Goal: Find specific page/section: Find specific page/section

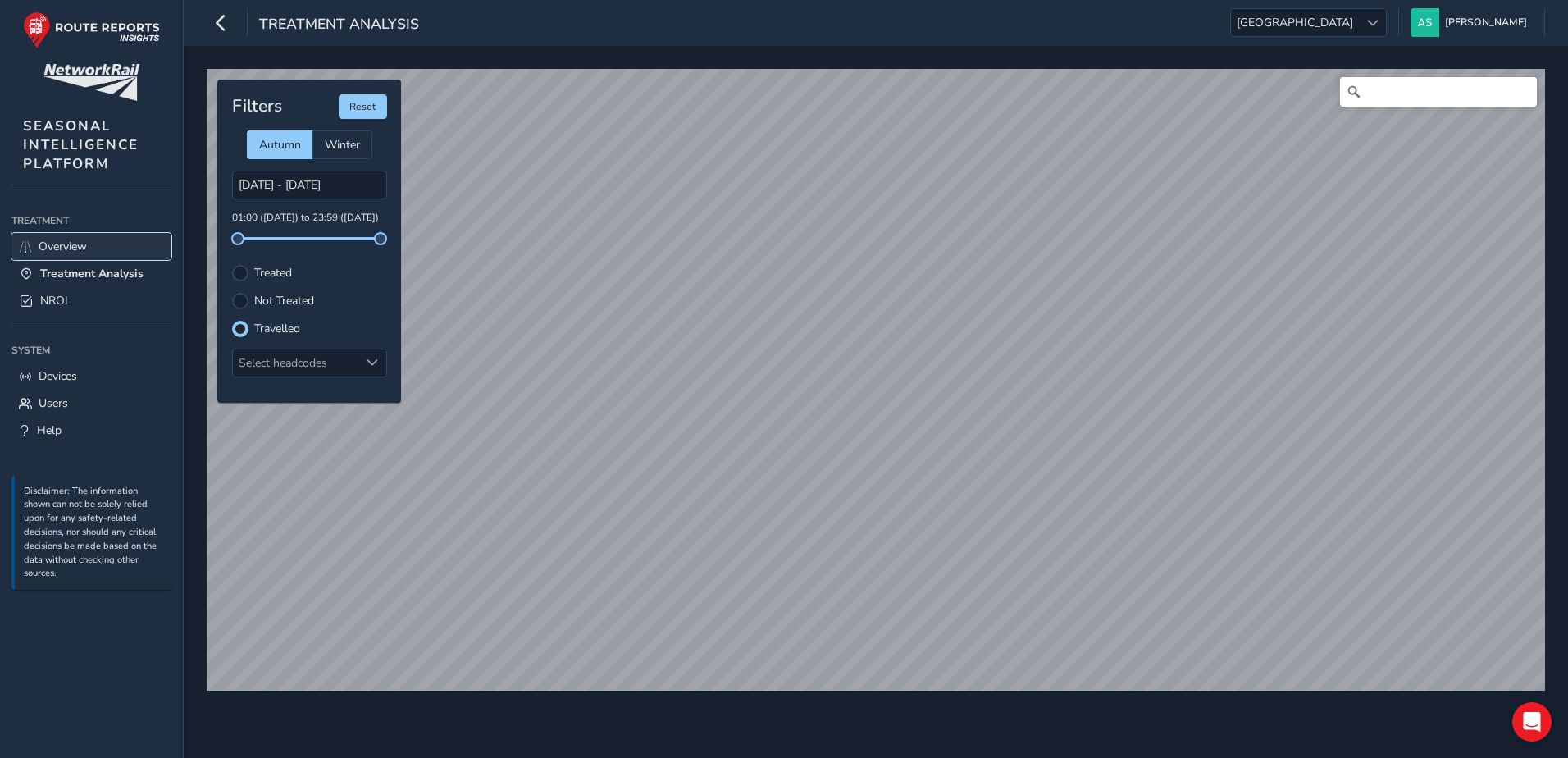
click at [99, 247] on link "Overview" at bounding box center [91, 246] width 160 height 27
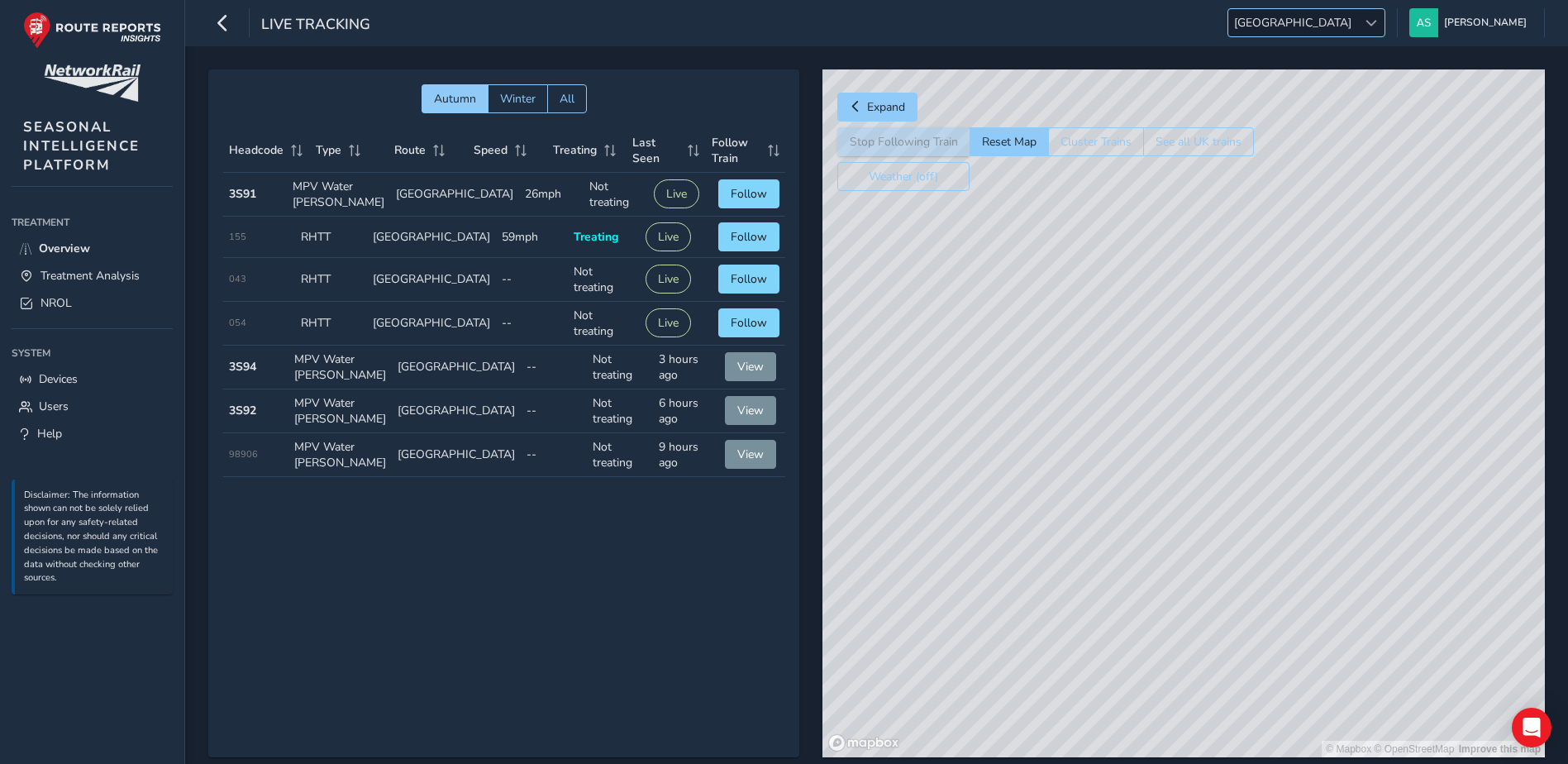
click at [1357, 14] on span "[GEOGRAPHIC_DATA]" at bounding box center [1293, 23] width 129 height 28
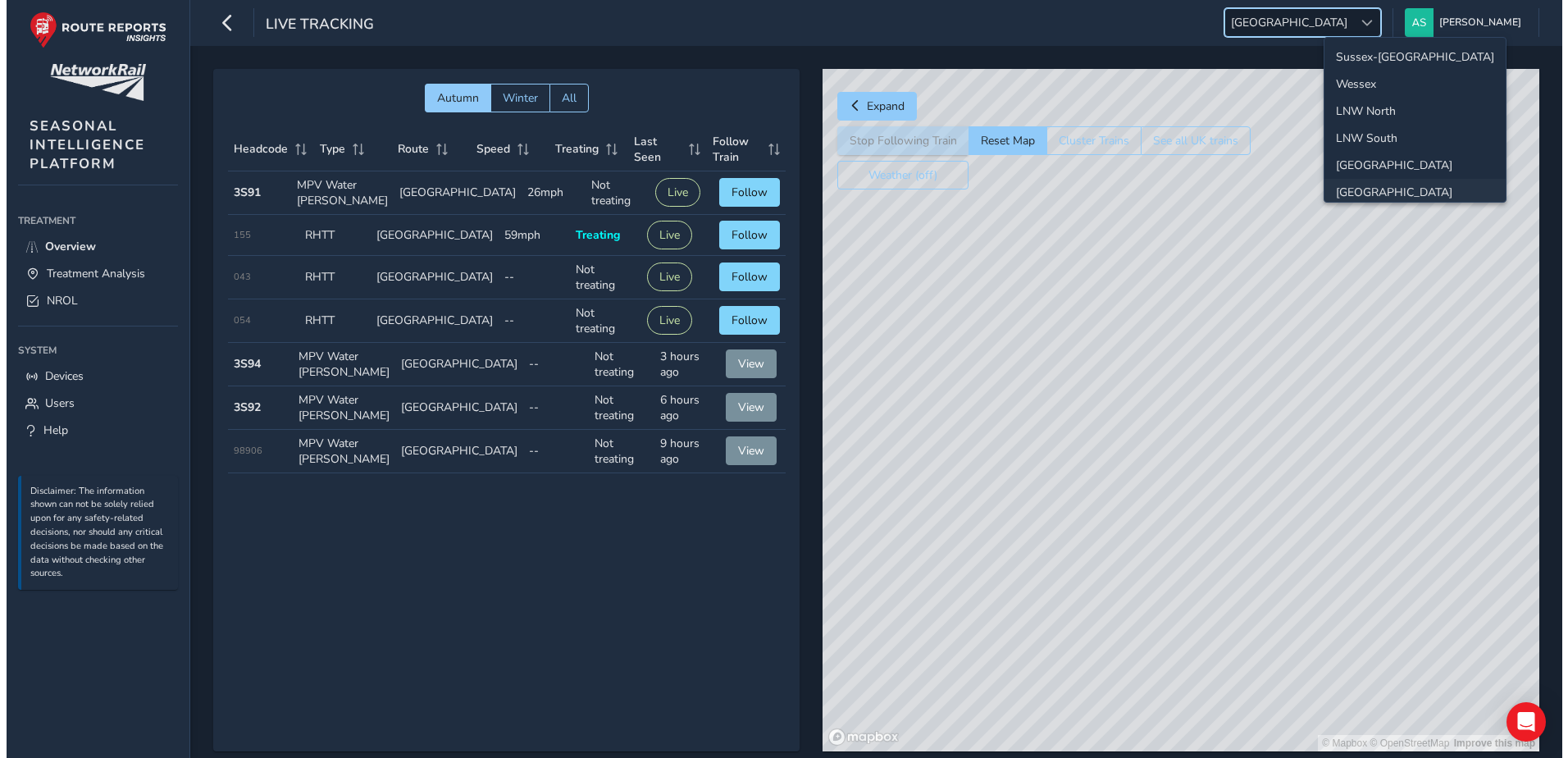
scroll to position [58, 0]
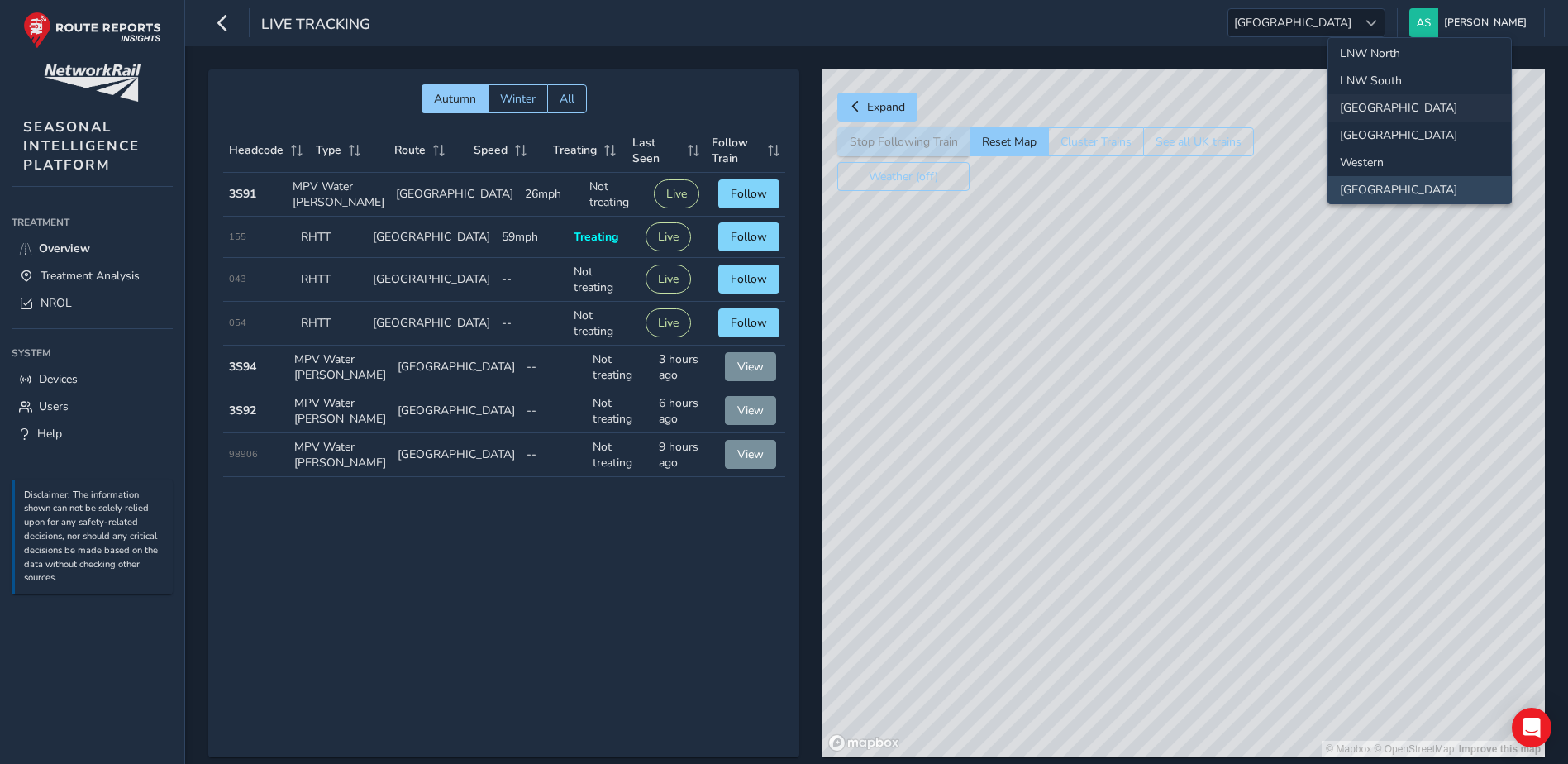
click at [1395, 104] on li "[GEOGRAPHIC_DATA]" at bounding box center [1420, 108] width 183 height 28
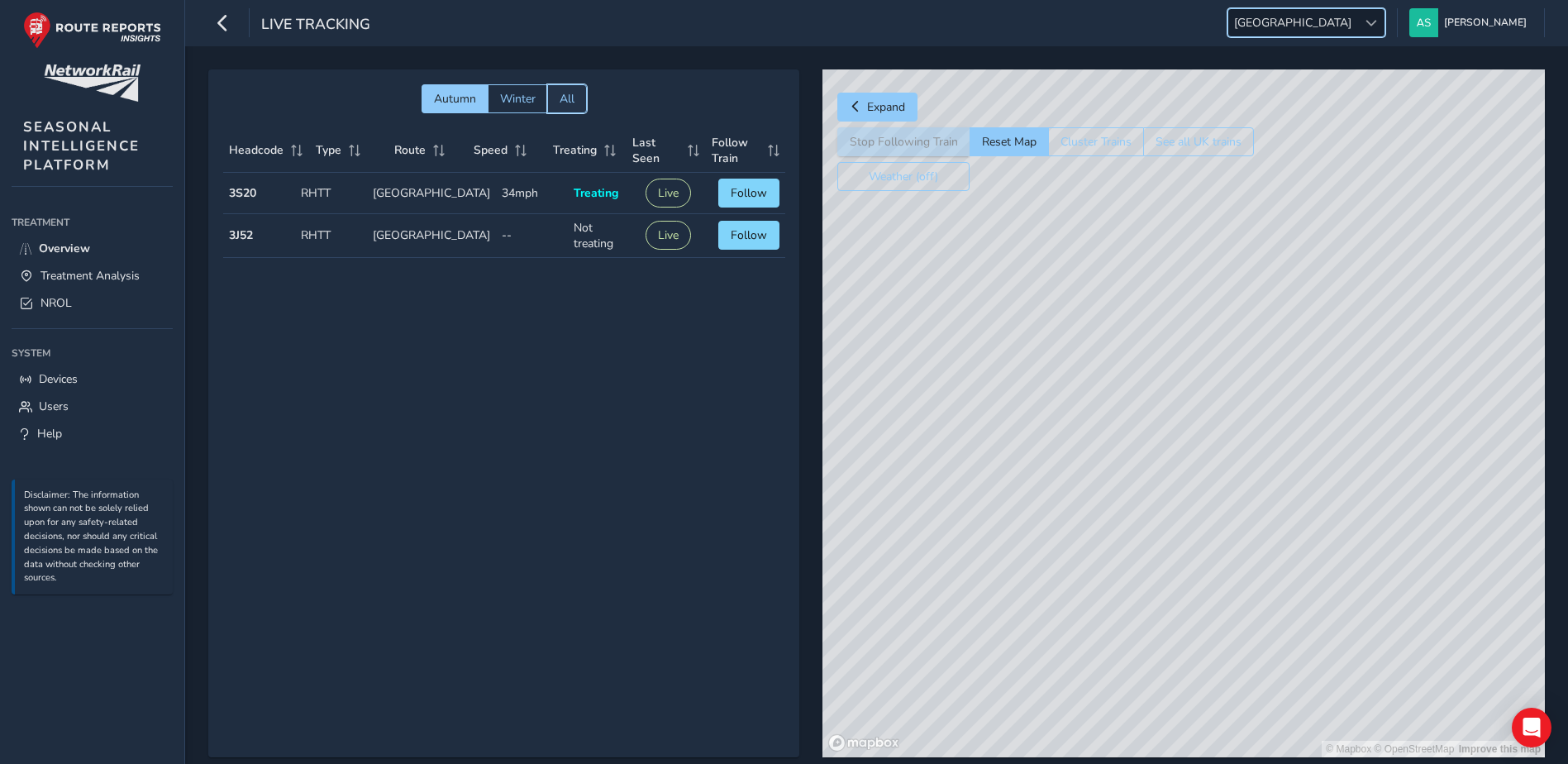
click at [560, 108] on button "All" at bounding box center [567, 98] width 40 height 29
click at [1346, 28] on span "[GEOGRAPHIC_DATA]" at bounding box center [1293, 23] width 129 height 28
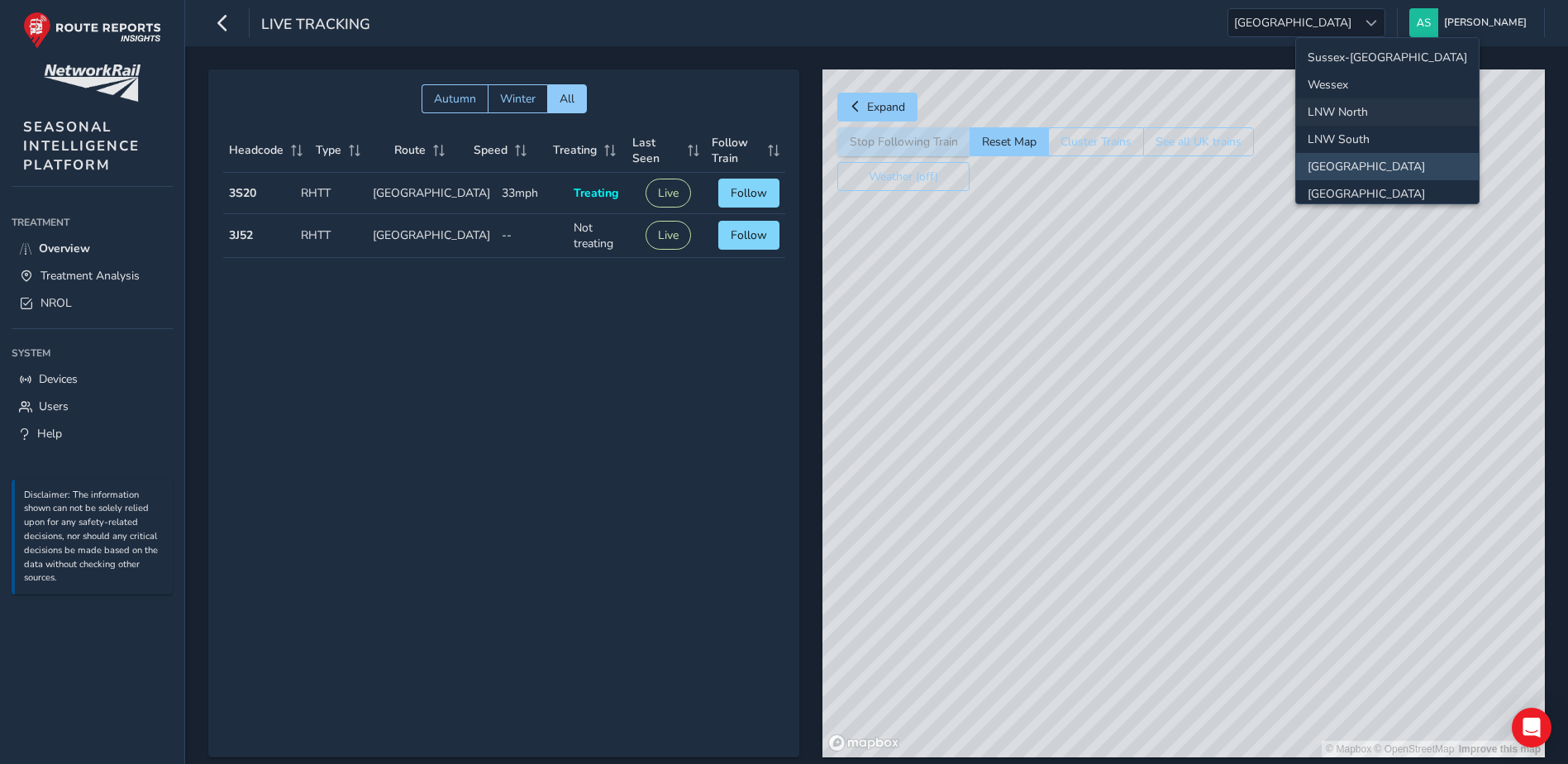
click at [1360, 113] on li "LNW North" at bounding box center [1387, 112] width 183 height 28
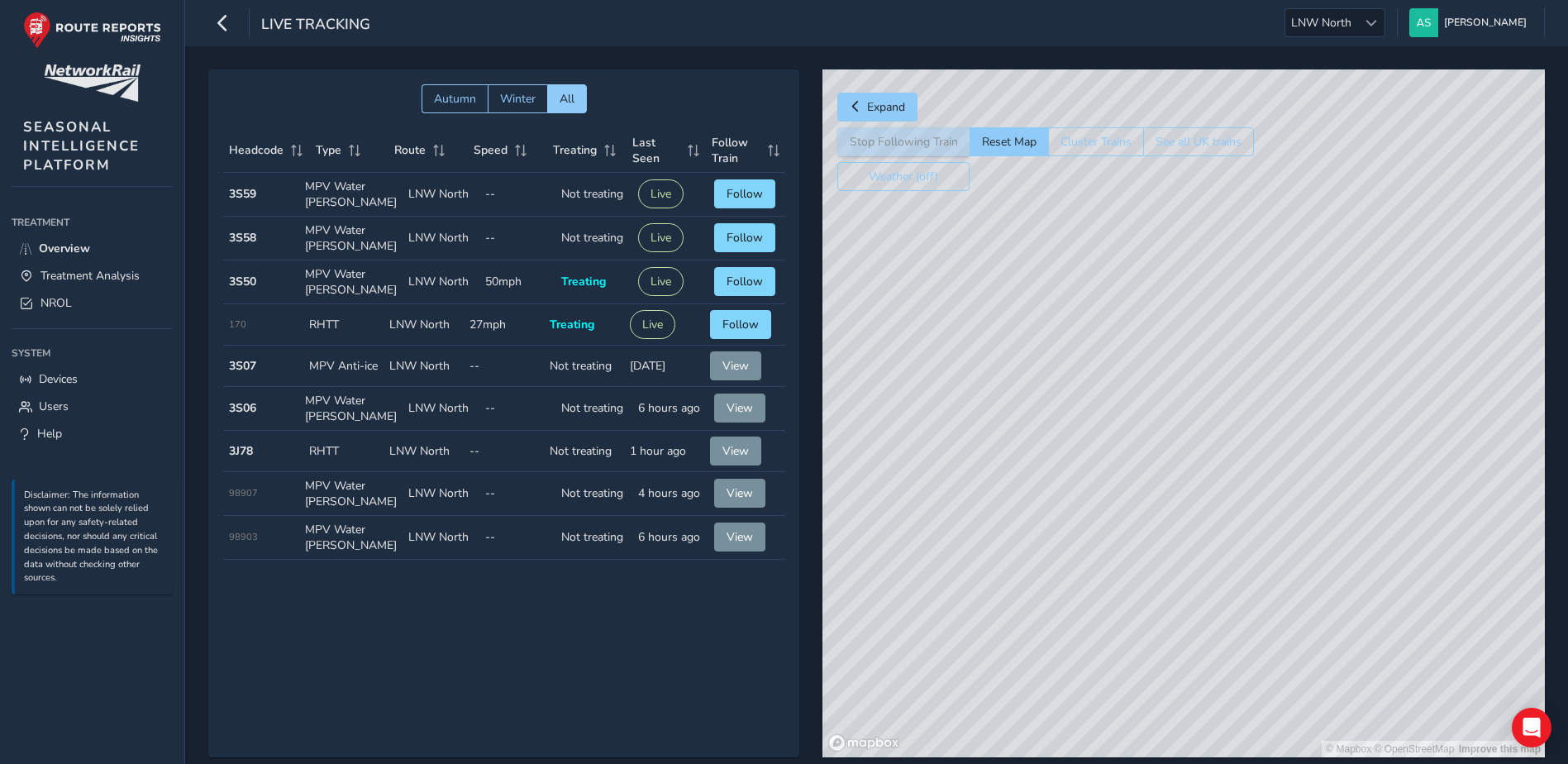
drag, startPoint x: 1310, startPoint y: 469, endPoint x: 1134, endPoint y: 334, distance: 221.8
click at [1134, 334] on div "© Mapbox © OpenStreetMap Improve this map" at bounding box center [1183, 413] width 722 height 688
click at [1339, 26] on span "LNW North" at bounding box center [1321, 23] width 72 height 28
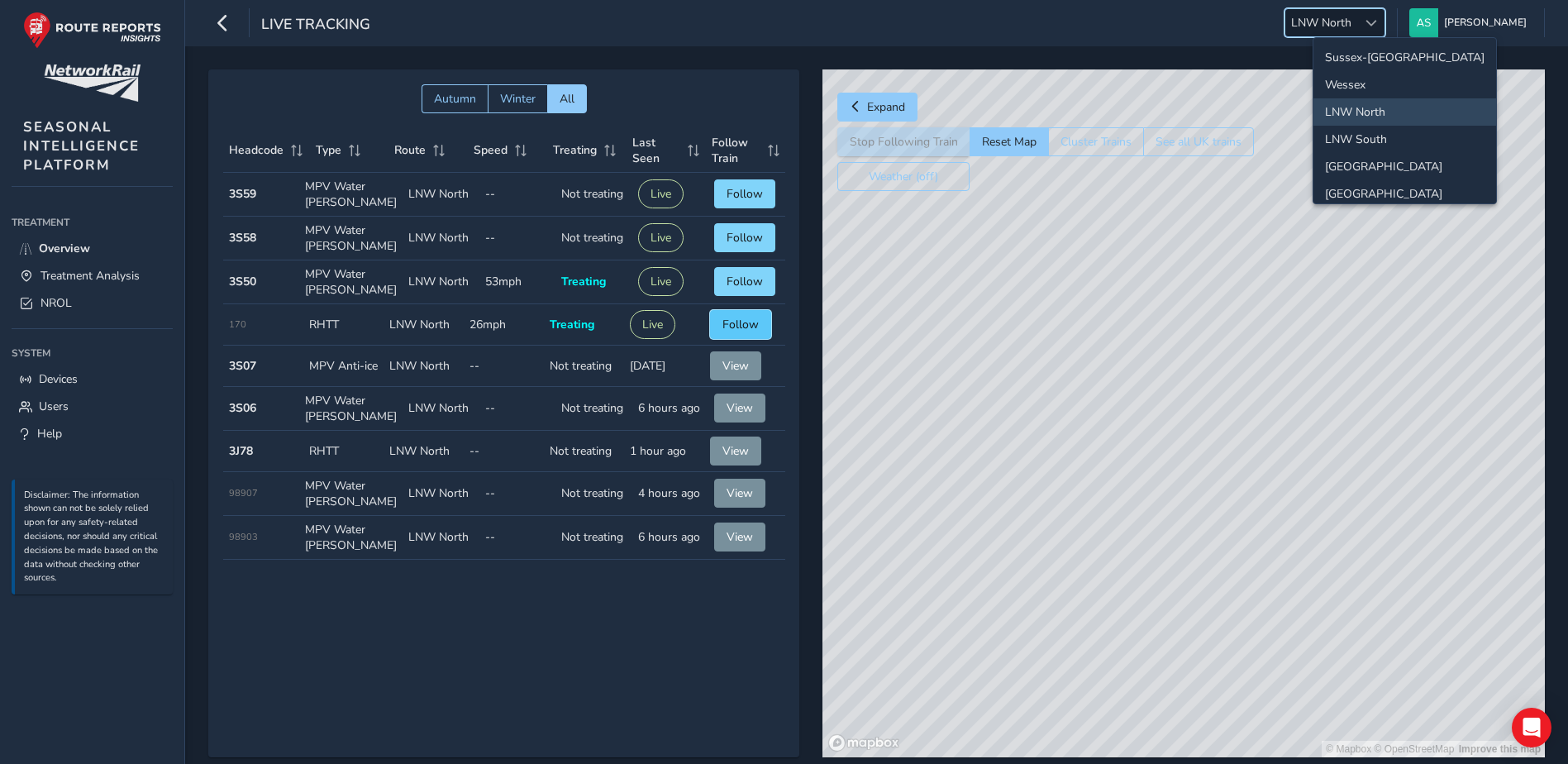
click at [720, 329] on button "Follow" at bounding box center [741, 324] width 61 height 29
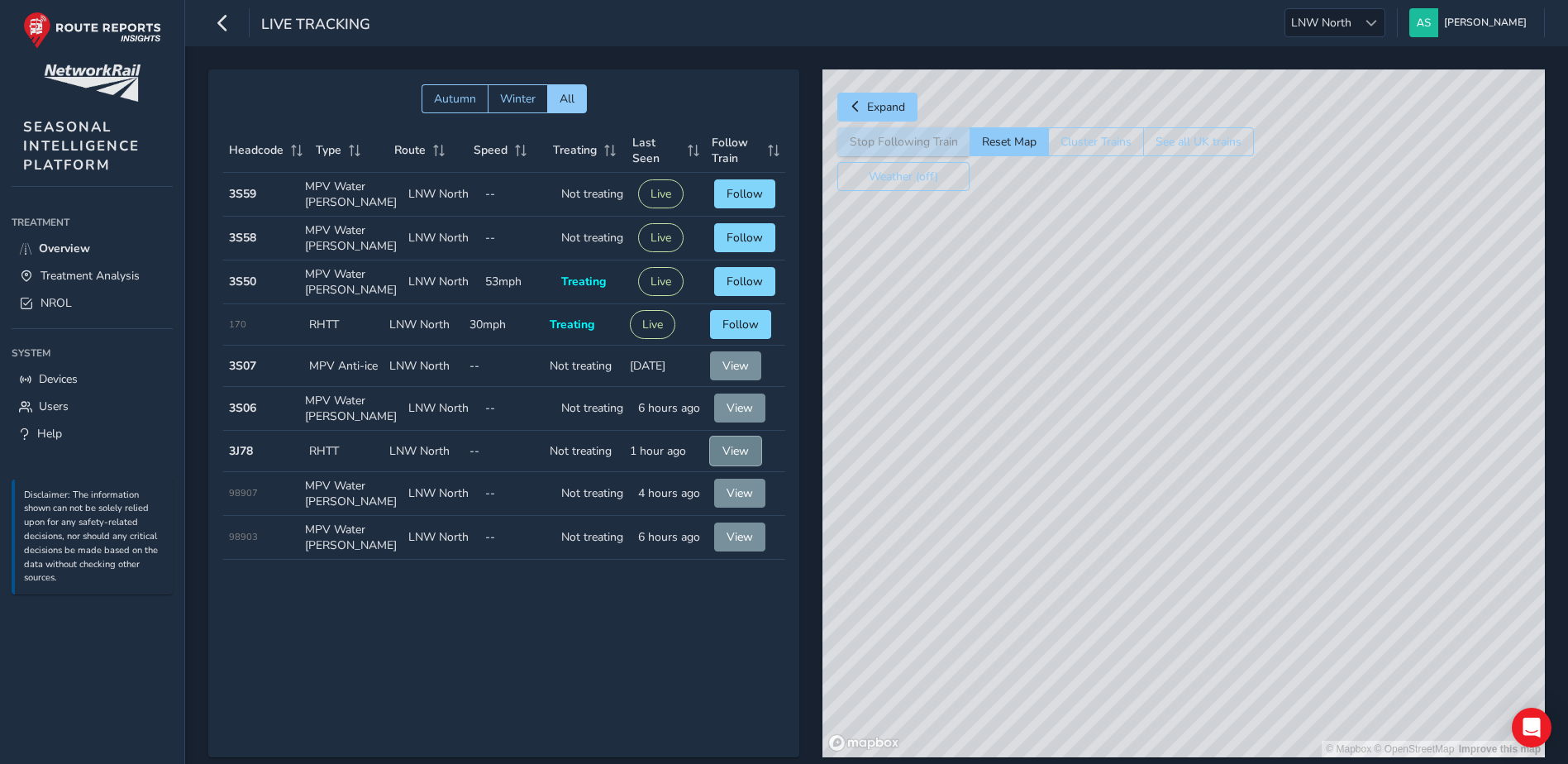
click at [726, 452] on span "View" at bounding box center [735, 451] width 27 height 16
drag, startPoint x: 1416, startPoint y: 352, endPoint x: 1188, endPoint y: 399, distance: 232.8
click at [1188, 399] on div "© Mapbox © OpenStreetMap Improve this map" at bounding box center [1183, 413] width 722 height 688
click at [1357, 27] on span "LNW North" at bounding box center [1321, 23] width 72 height 28
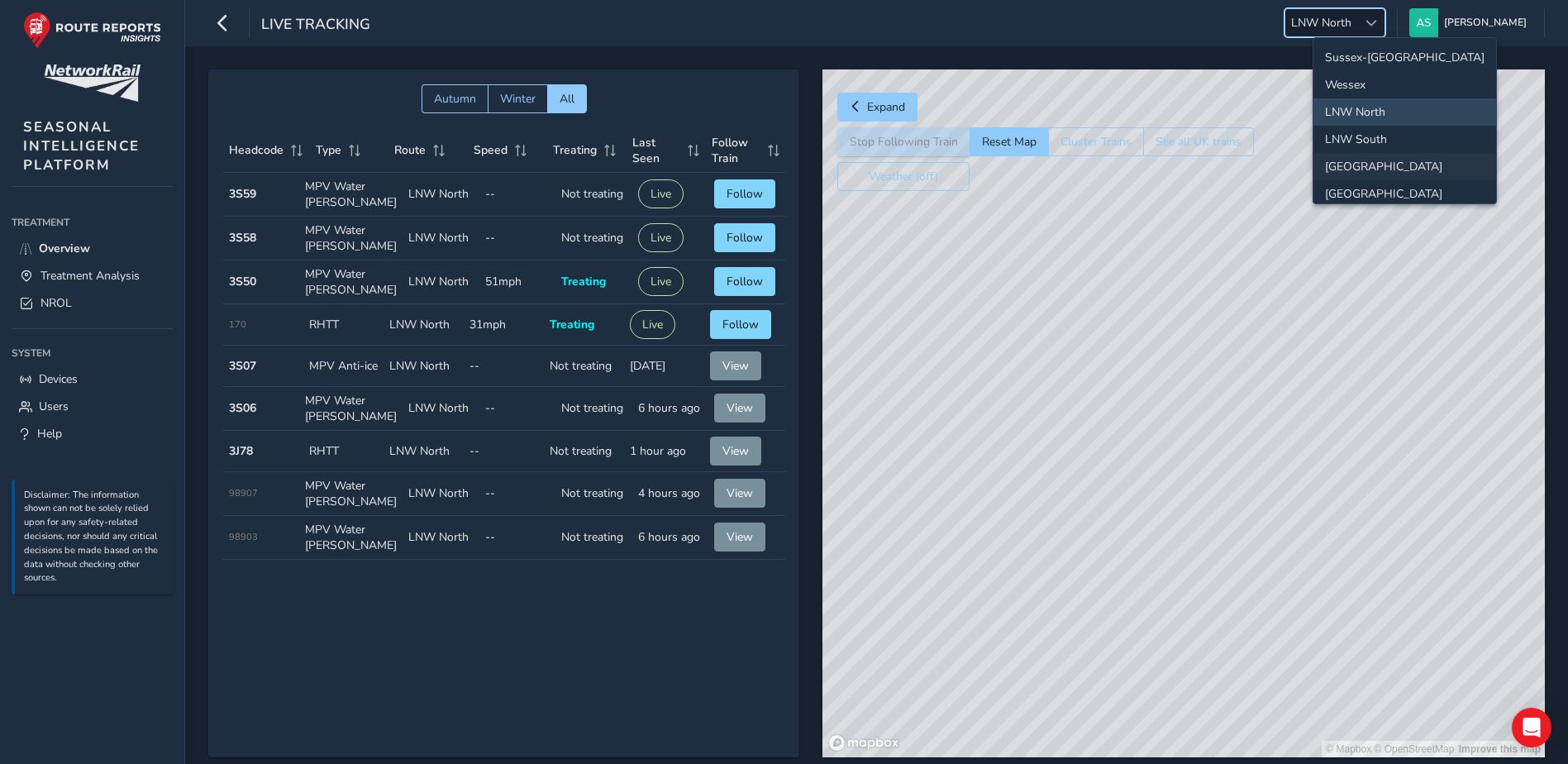
click at [1381, 163] on li "[GEOGRAPHIC_DATA]" at bounding box center [1405, 167] width 183 height 28
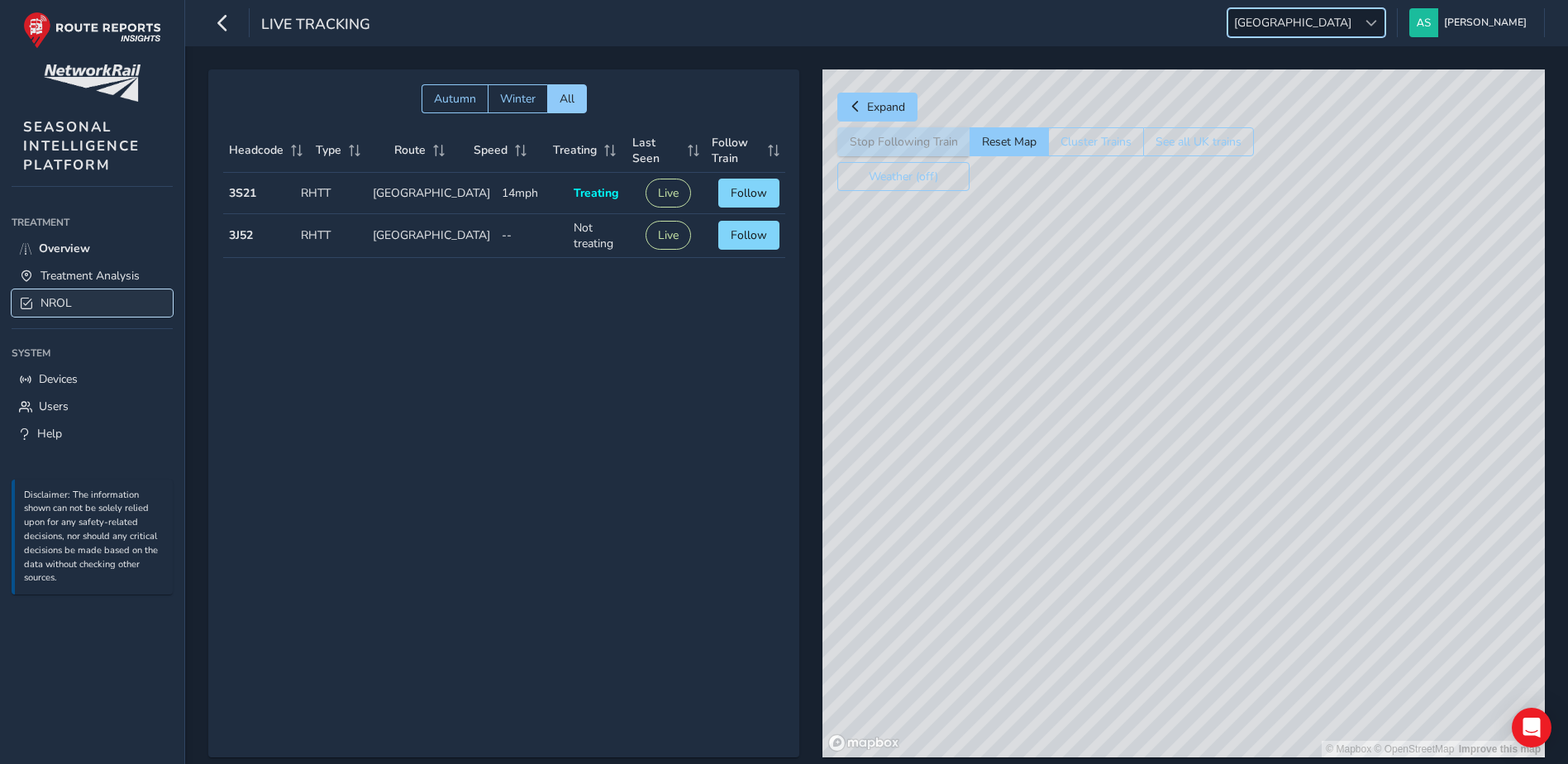
click at [56, 299] on span "NROL" at bounding box center [56, 303] width 32 height 16
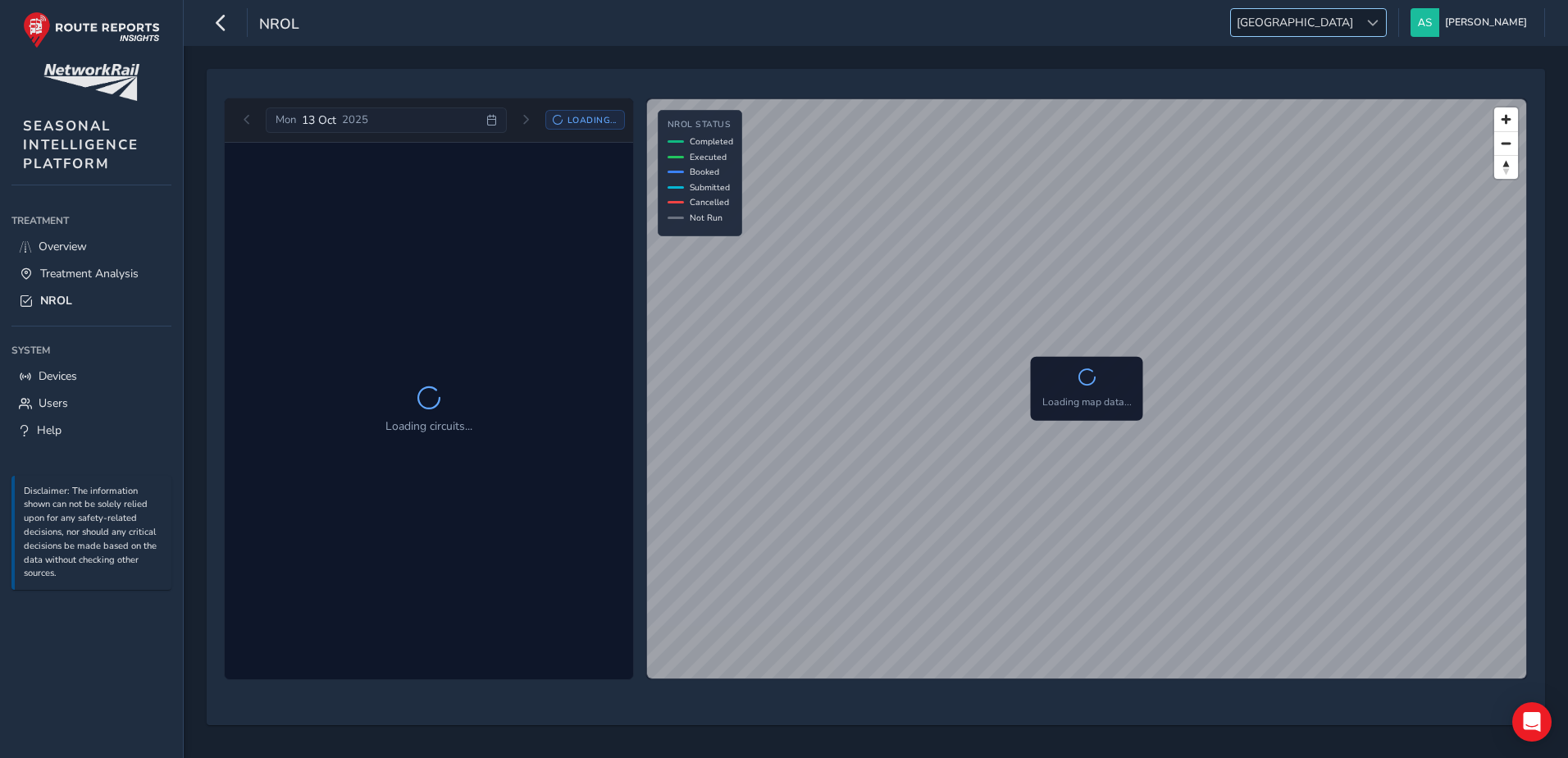
click at [1354, 25] on span "[GEOGRAPHIC_DATA]" at bounding box center [1294, 23] width 128 height 27
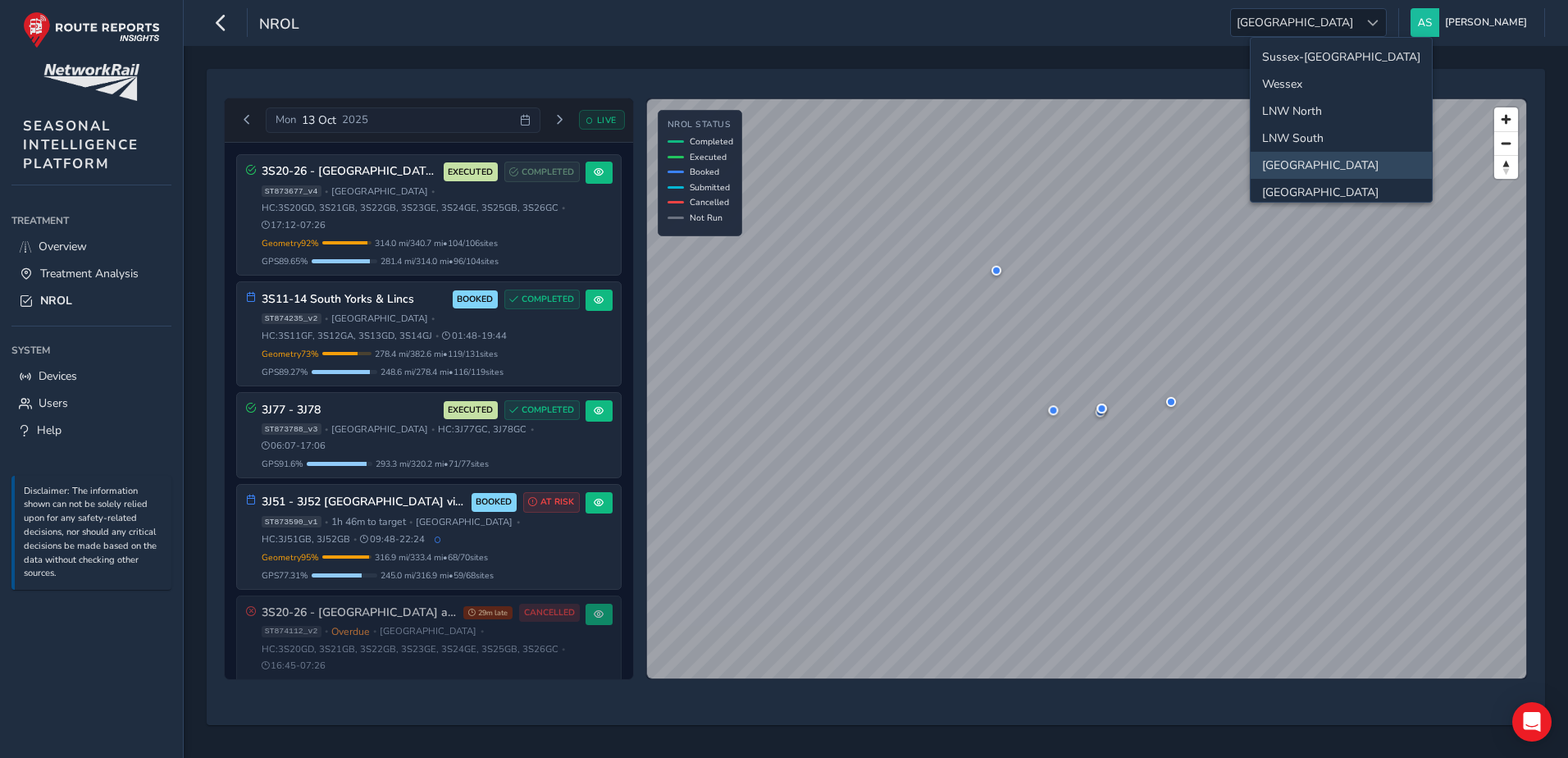
click at [1335, 162] on li "[GEOGRAPHIC_DATA]" at bounding box center [1340, 166] width 182 height 27
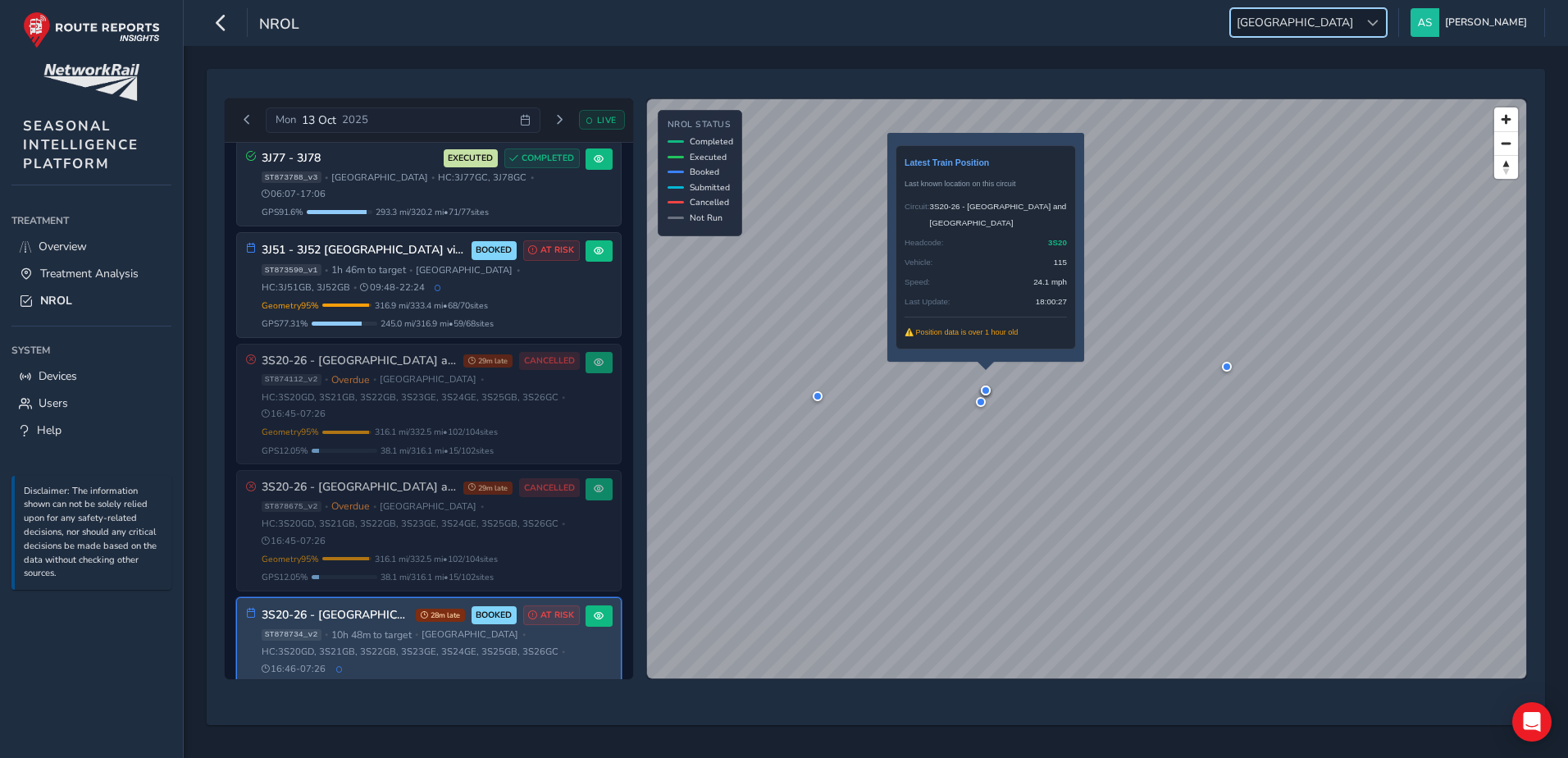
scroll to position [292, 0]
